Goal: Task Accomplishment & Management: Manage account settings

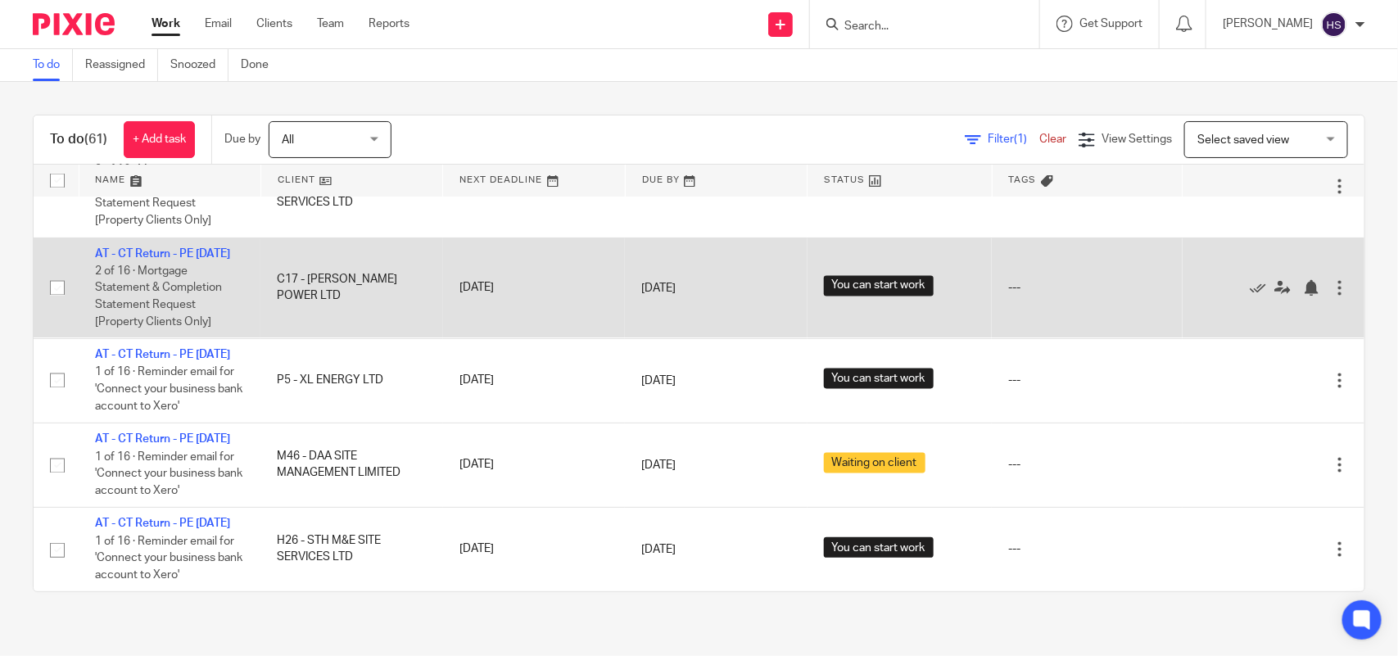
scroll to position [5211, 0]
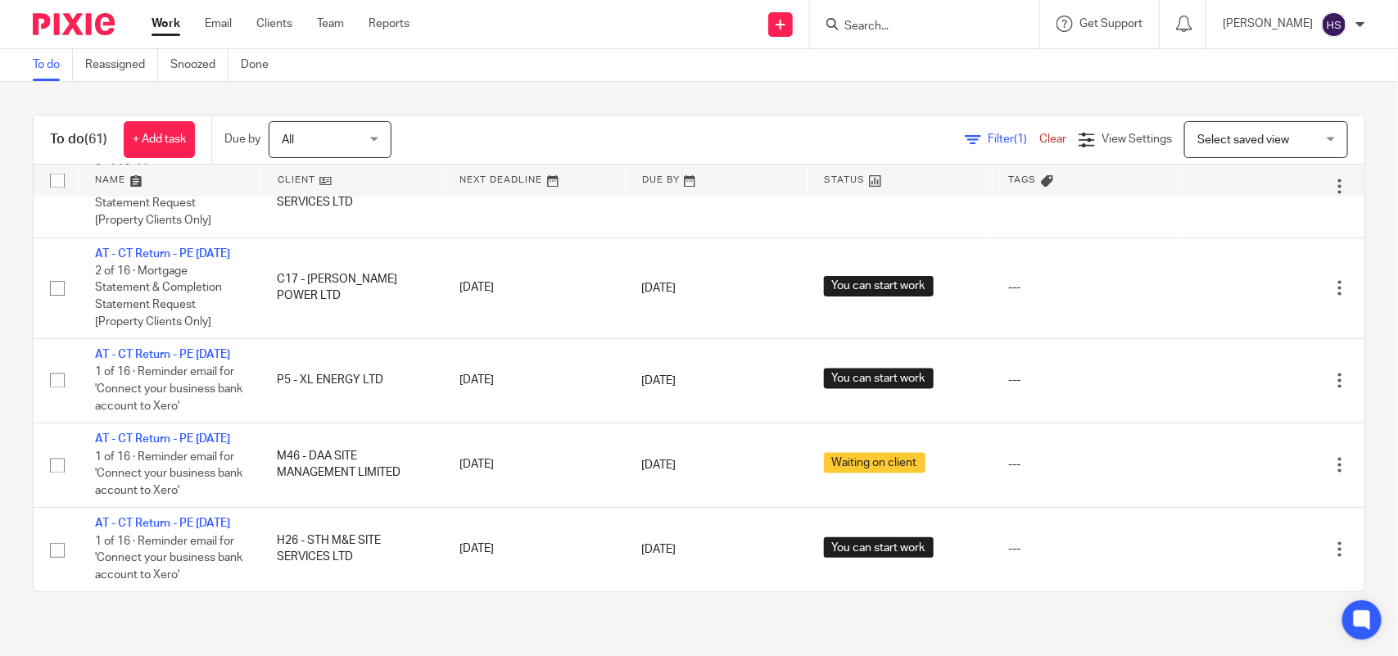
click at [505, 117] on div "To do (61) + Add task Due by All All Today Tomorrow This week Next week This mo…" at bounding box center [699, 139] width 1330 height 49
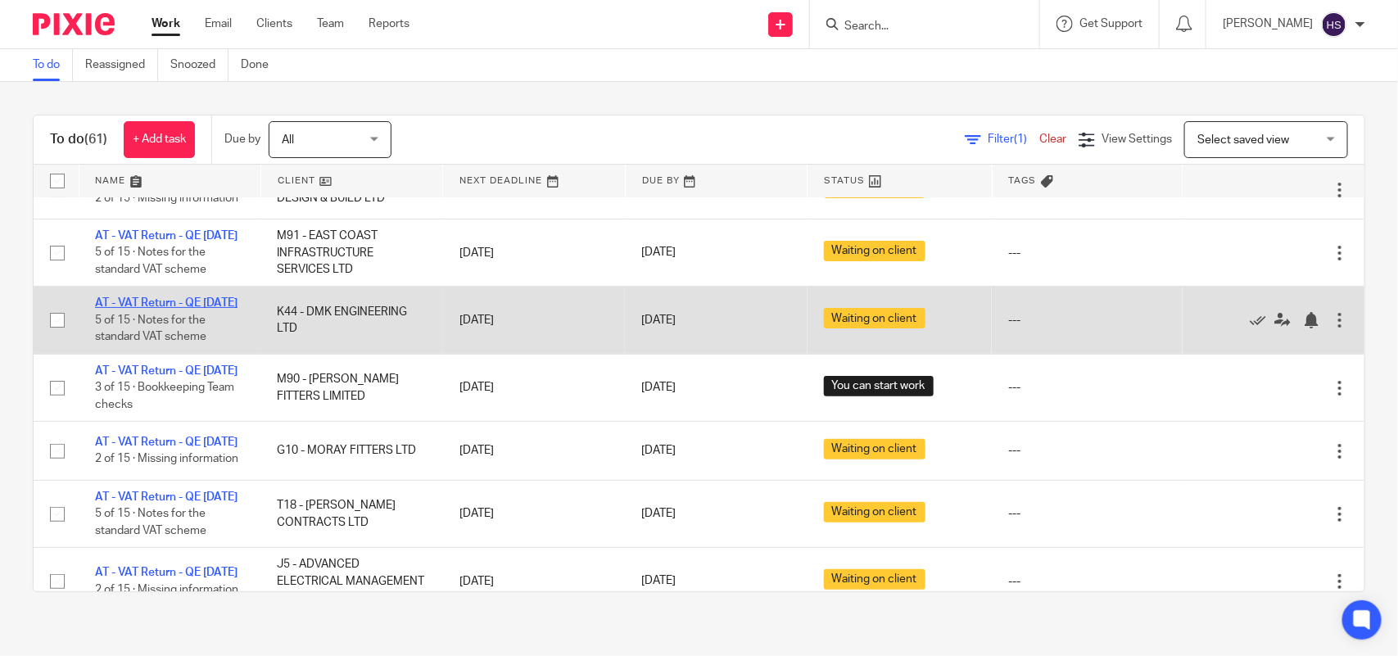
click at [173, 309] on link "AT - VAT Return - QE [DATE]" at bounding box center [166, 302] width 142 height 11
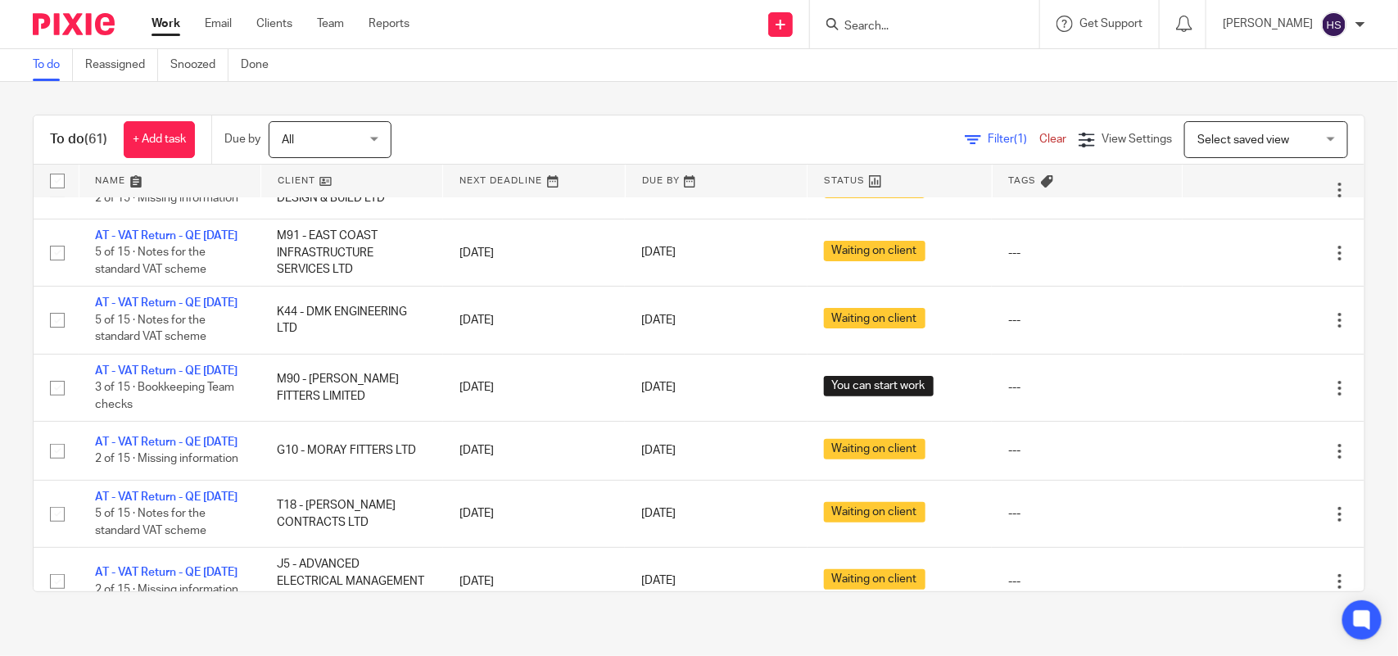
click at [877, 29] on input "Search" at bounding box center [915, 27] width 147 height 15
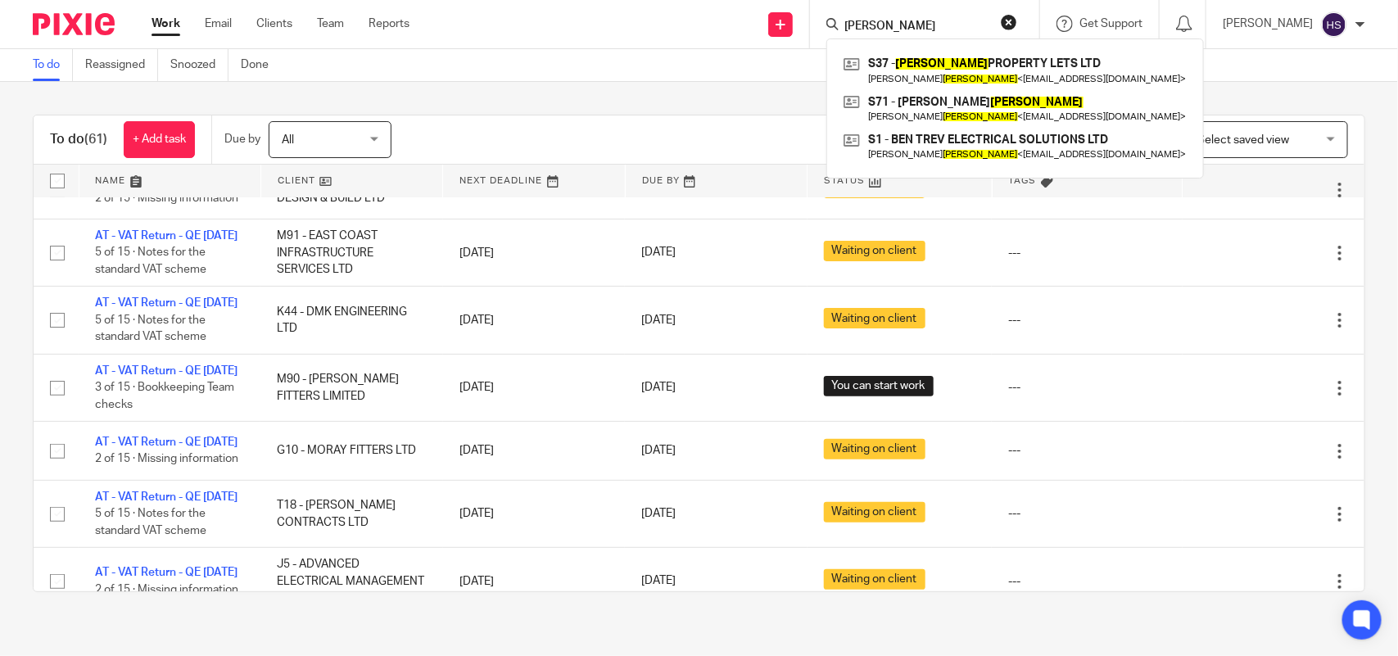
type input "Ben sharpe"
click at [693, 70] on div "To do Reassigned Snoozed Done" at bounding box center [699, 65] width 1398 height 33
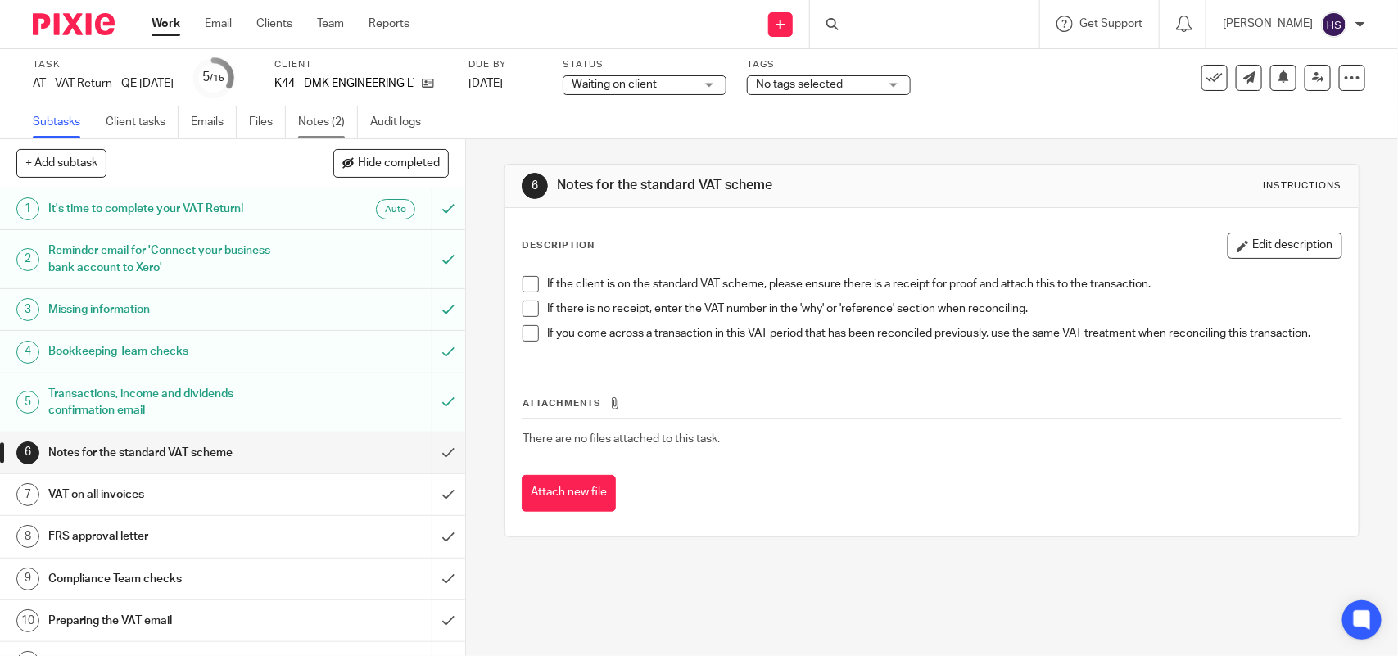
click at [301, 120] on link "Notes (2)" at bounding box center [328, 122] width 60 height 32
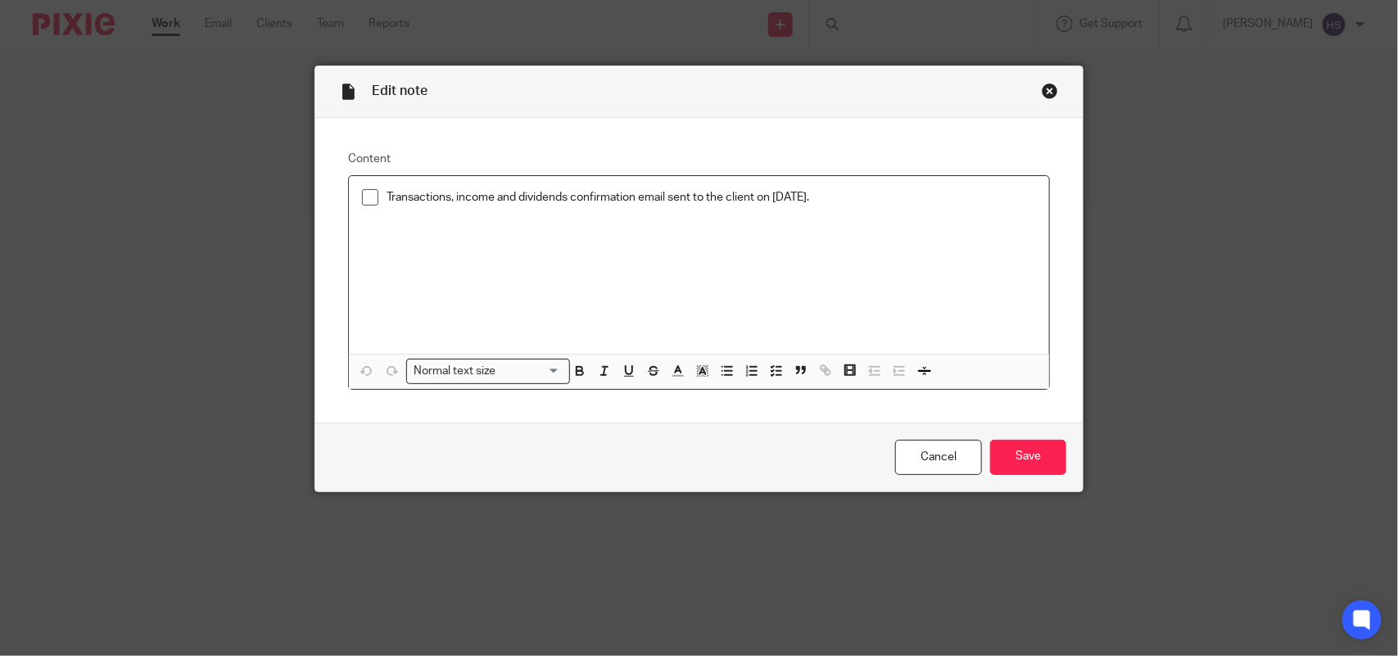
click at [369, 198] on span at bounding box center [370, 197] width 16 height 16
click at [1048, 467] on input "Save" at bounding box center [1028, 457] width 76 height 35
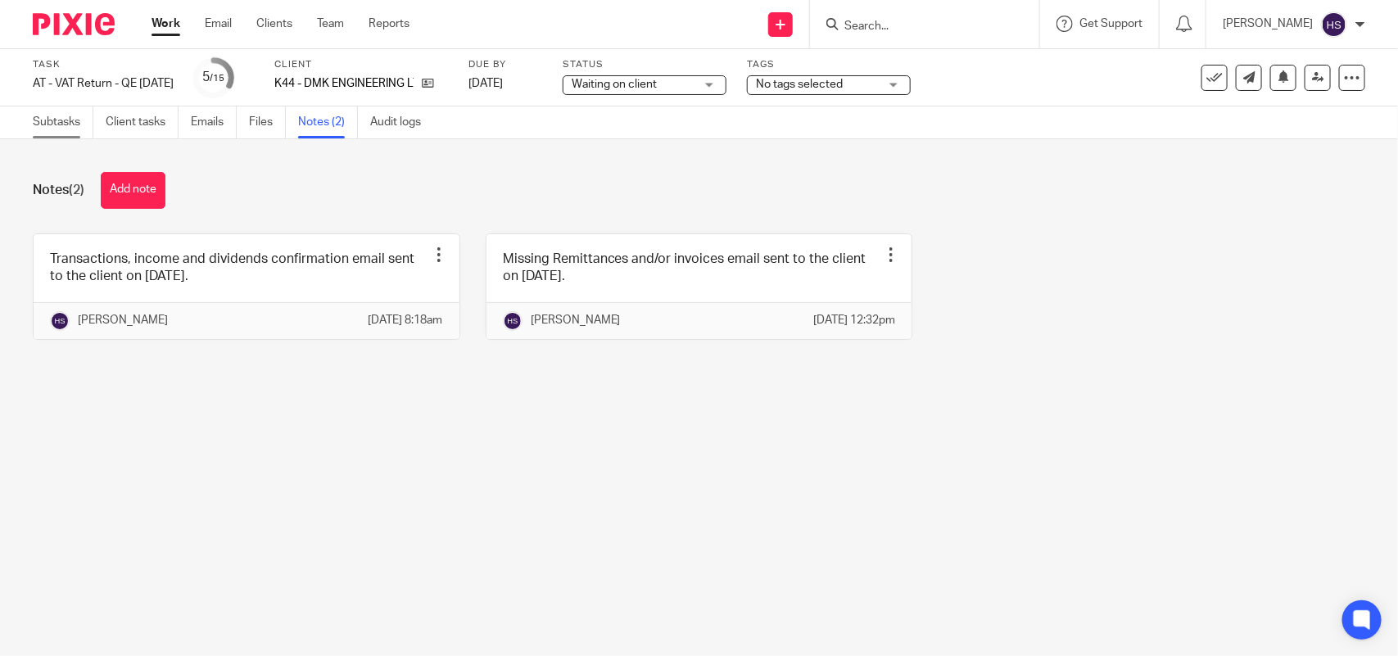
click at [56, 121] on link "Subtasks" at bounding box center [63, 122] width 61 height 32
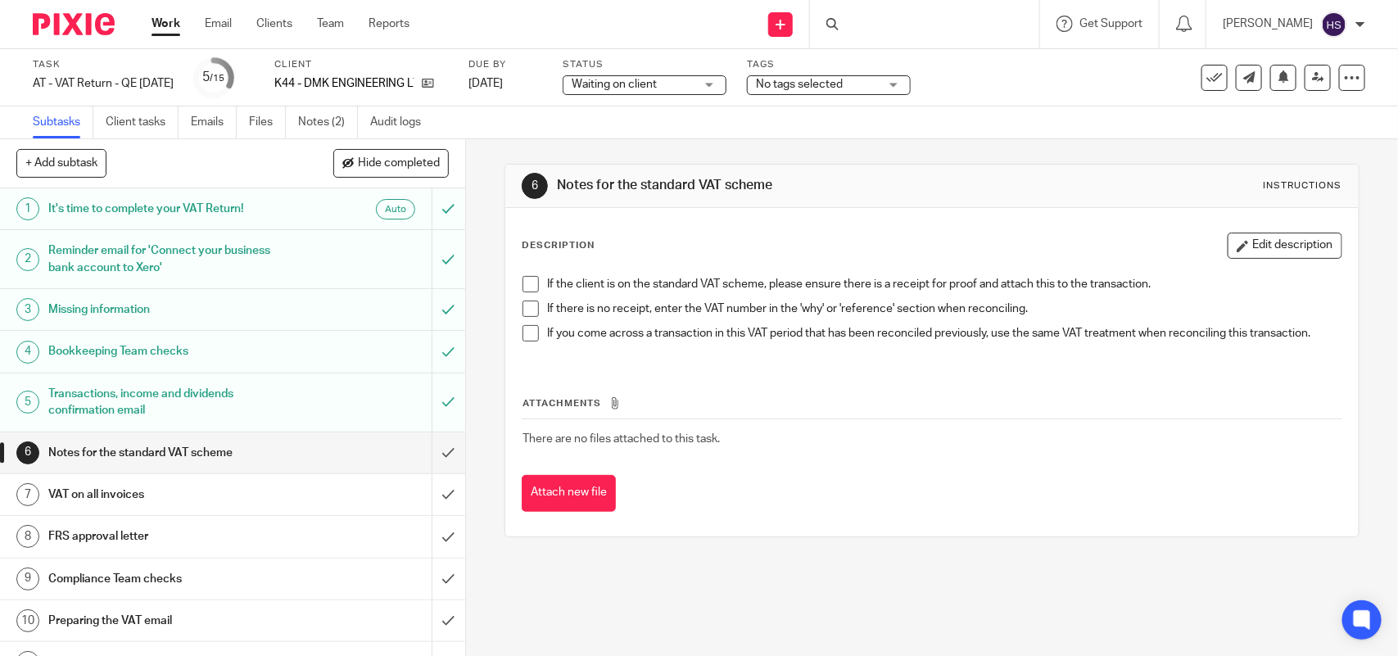
click at [960, 33] on div at bounding box center [924, 24] width 229 height 48
click at [877, 17] on div at bounding box center [924, 24] width 229 height 48
click at [894, 29] on div at bounding box center [924, 24] width 229 height 48
click at [894, 25] on div at bounding box center [924, 24] width 229 height 48
